Goal: Transaction & Acquisition: Purchase product/service

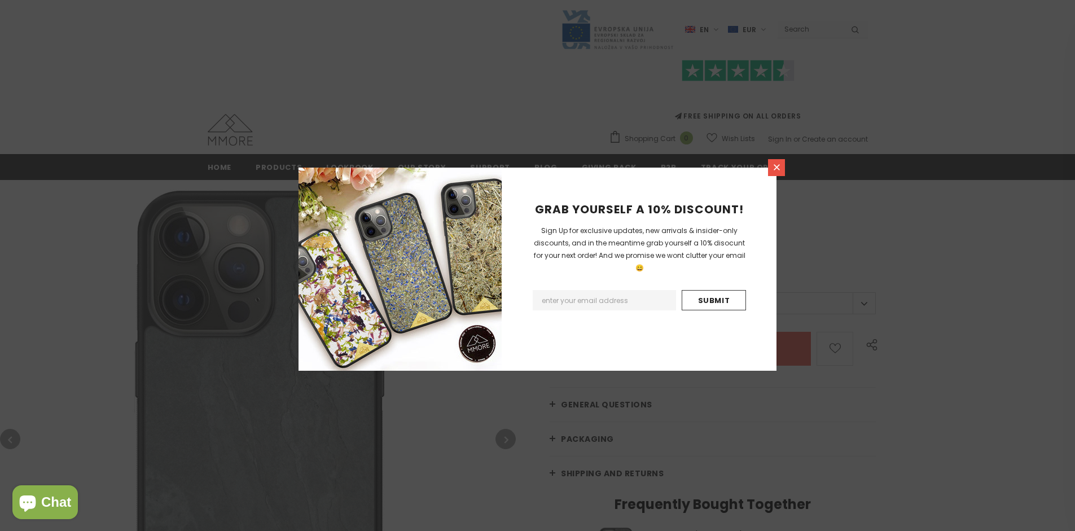
click at [776, 167] on icon at bounding box center [776, 167] width 6 height 6
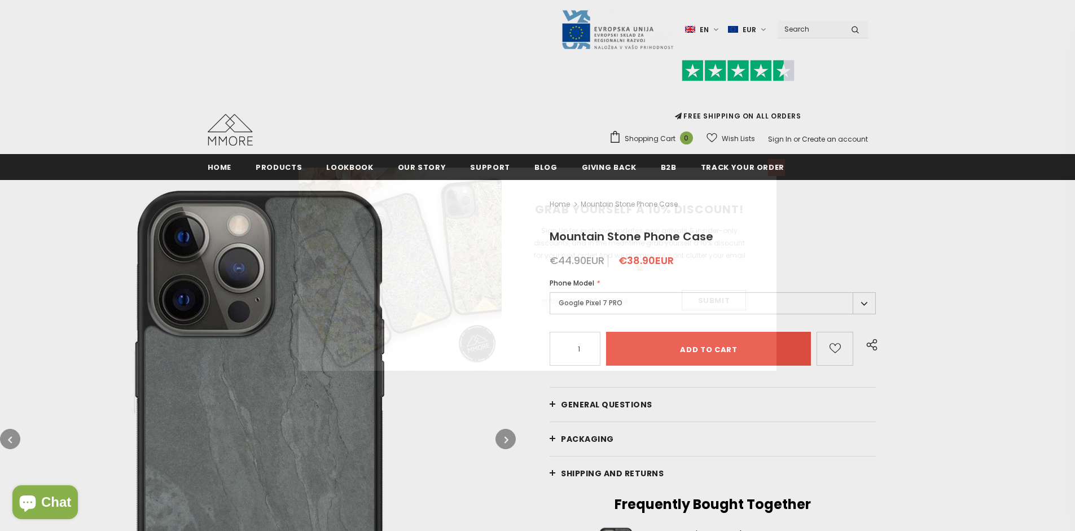
click at [776, 167] on icon at bounding box center [776, 167] width 6 height 6
